Goal: Submit feedback/report problem

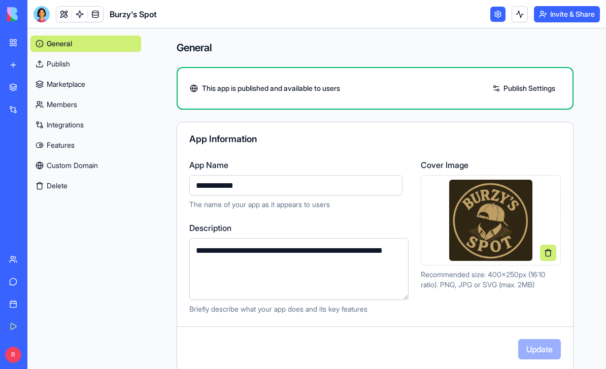
click at [574, 15] on button "Invite & Share" at bounding box center [567, 14] width 66 height 16
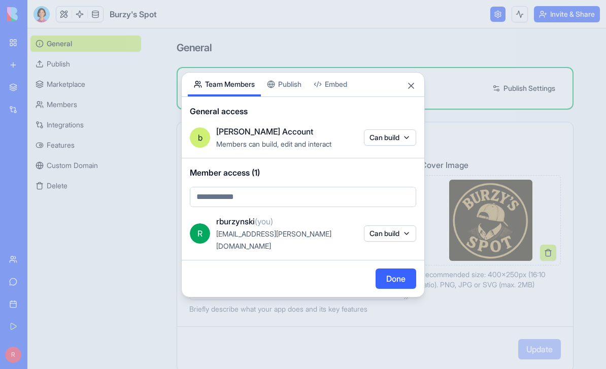
click at [293, 98] on div "Share App Team Members Publish Embed General access [PERSON_NAME] Account Membe…" at bounding box center [302, 184] width 243 height 225
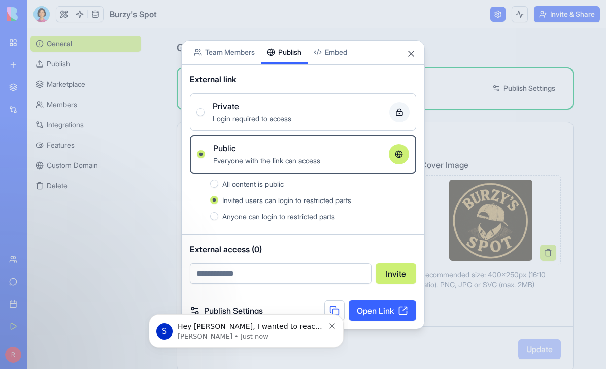
click at [401, 307] on link "Open Link" at bounding box center [381, 310] width 67 height 20
click at [345, 57] on body "**********" at bounding box center [303, 184] width 606 height 369
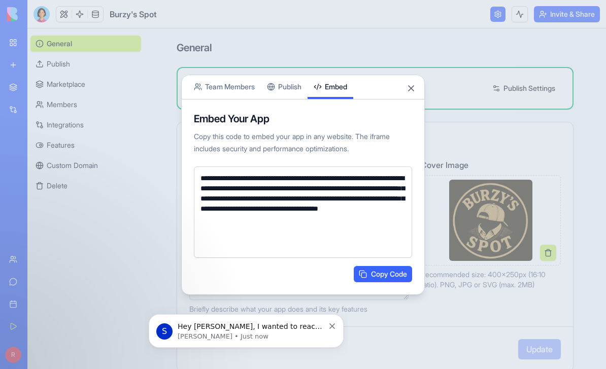
click at [244, 83] on button "Team Members" at bounding box center [224, 87] width 73 height 24
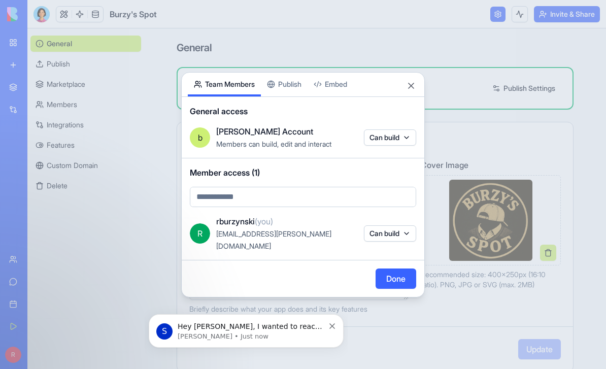
click at [281, 92] on div "Share App Team Members Publish Embed General access [PERSON_NAME] Account Membe…" at bounding box center [302, 184] width 243 height 225
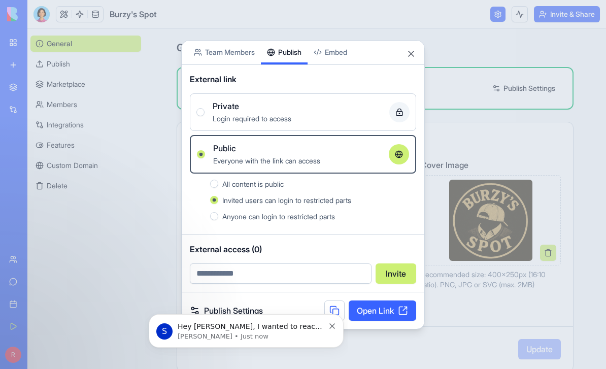
click at [409, 54] on button "Close" at bounding box center [411, 54] width 10 height 10
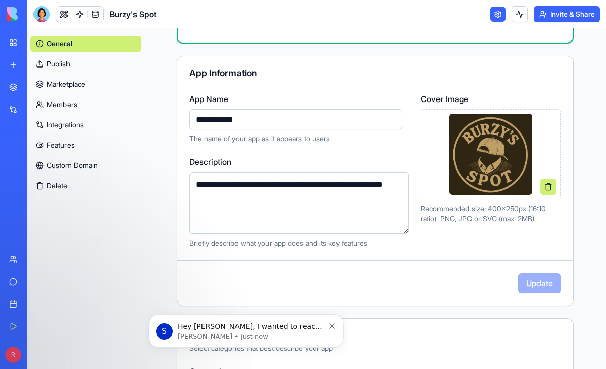
scroll to position [52, 0]
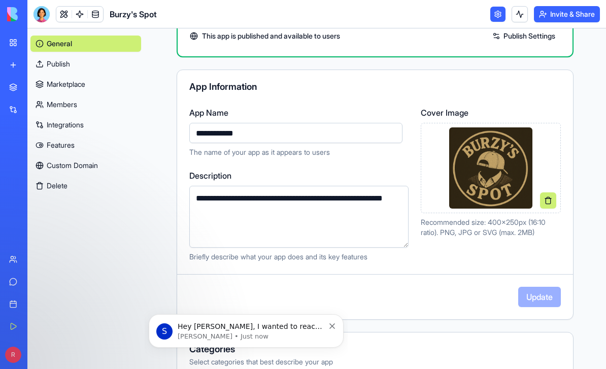
click at [69, 69] on link "Publish" at bounding box center [85, 64] width 111 height 16
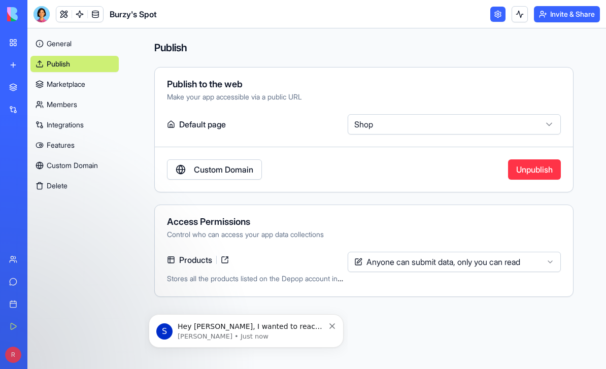
click at [64, 88] on link "Marketplace" at bounding box center [74, 84] width 88 height 16
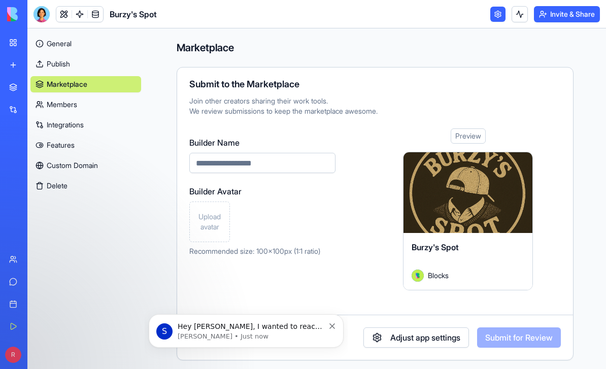
click at [58, 106] on link "Members" at bounding box center [85, 104] width 111 height 16
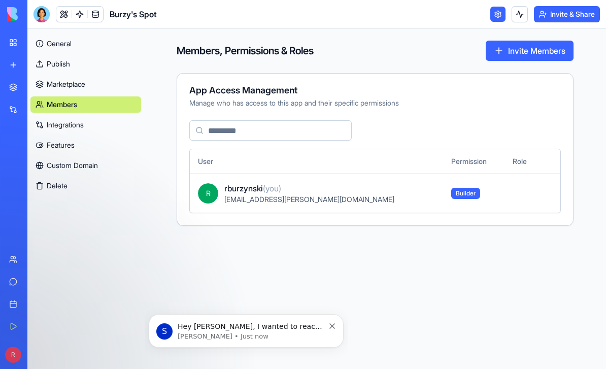
click at [52, 161] on link "Custom Domain" at bounding box center [85, 165] width 111 height 16
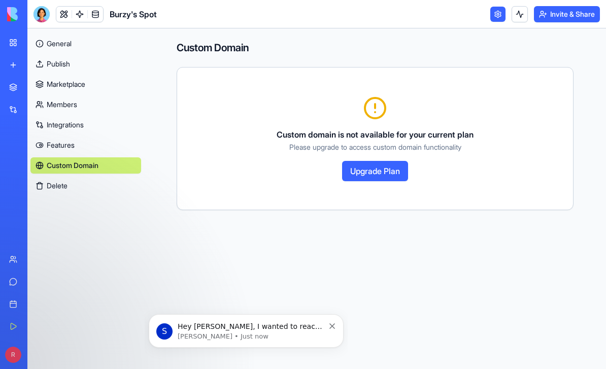
click at [53, 142] on link "Features" at bounding box center [85, 145] width 111 height 16
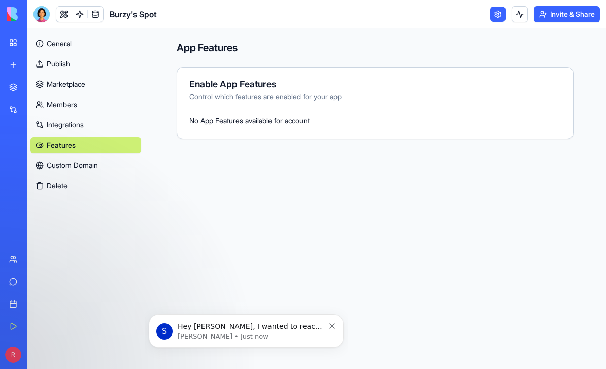
click at [60, 127] on link "Integrations" at bounding box center [85, 125] width 111 height 16
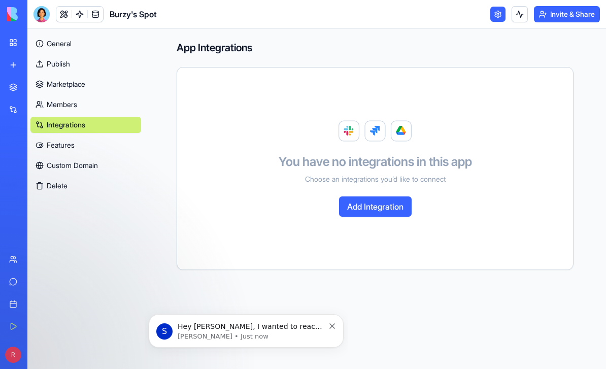
click at [53, 42] on link "General" at bounding box center [85, 44] width 111 height 16
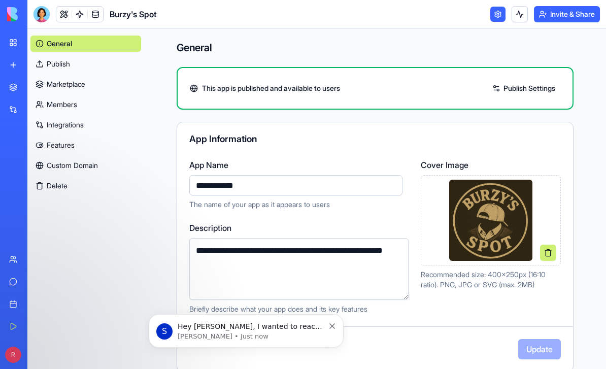
click at [39, 14] on div at bounding box center [41, 14] width 16 height 16
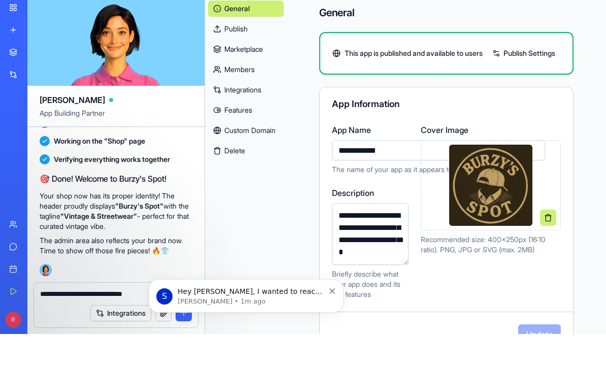
type textarea "**********"
click at [182, 310] on div "S Hey [PERSON_NAME], I wanted to reach out to make sure everything in Blocks is…" at bounding box center [246, 295] width 195 height 33
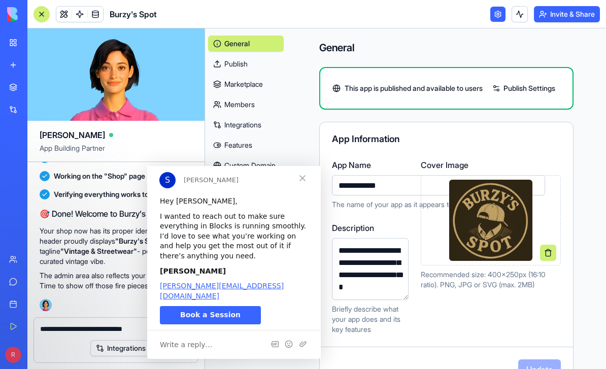
click at [304, 184] on span "Close" at bounding box center [302, 178] width 37 height 37
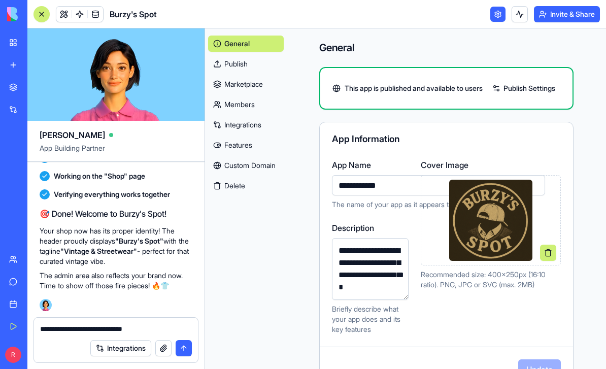
click at [187, 349] on button "submit" at bounding box center [184, 348] width 16 height 16
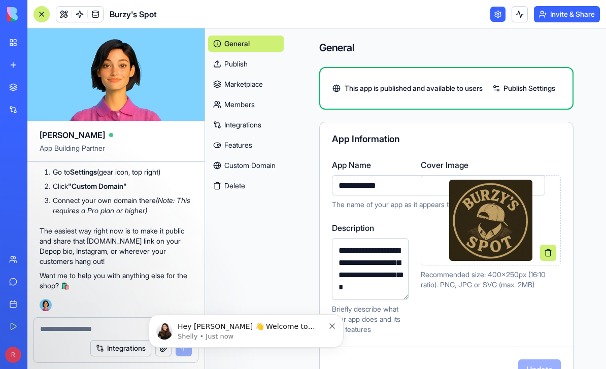
scroll to position [1094, 0]
click at [12, 276] on link "Support" at bounding box center [23, 281] width 41 height 20
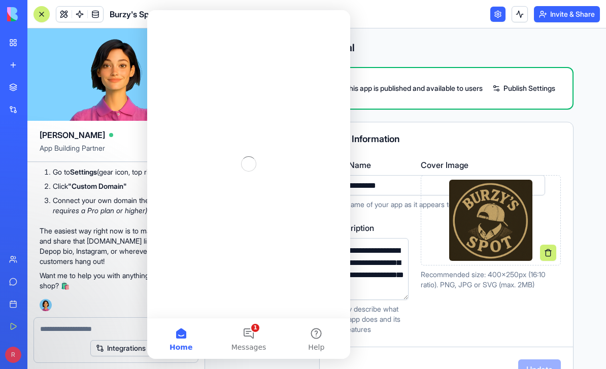
scroll to position [0, 0]
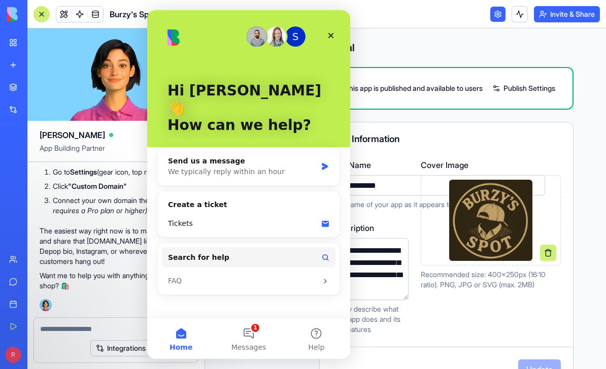
click at [15, 258] on link "Team" at bounding box center [23, 259] width 41 height 20
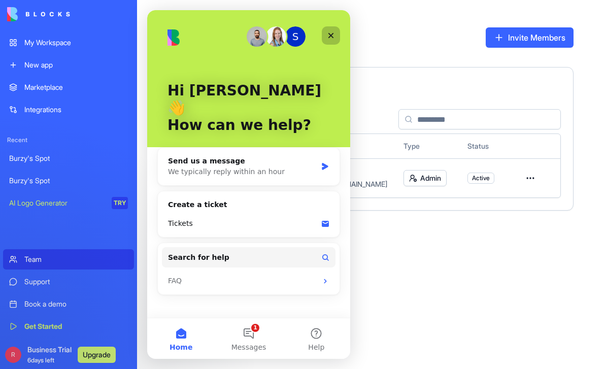
click at [330, 39] on icon "Close" at bounding box center [331, 35] width 8 height 8
